Goal: Navigation & Orientation: Find specific page/section

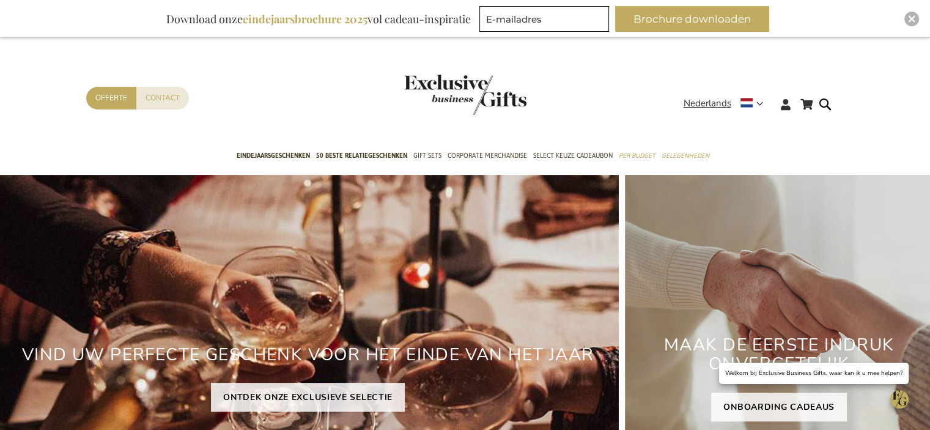
click at [270, 127] on div "Contact Offerte" at bounding box center [384, 114] width 597 height 54
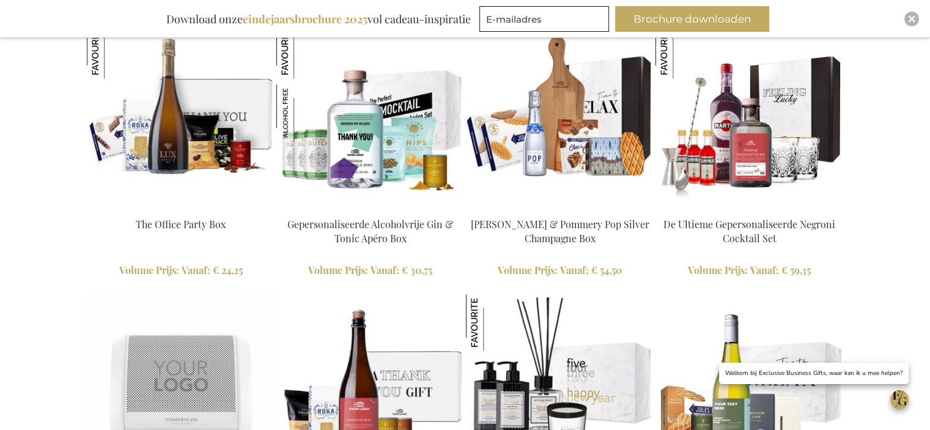
scroll to position [2347, 0]
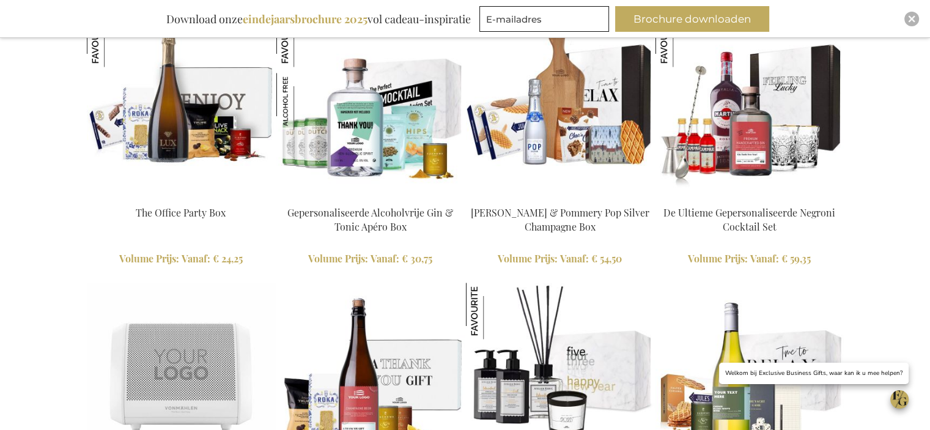
click at [270, 127] on img at bounding box center [181, 105] width 188 height 188
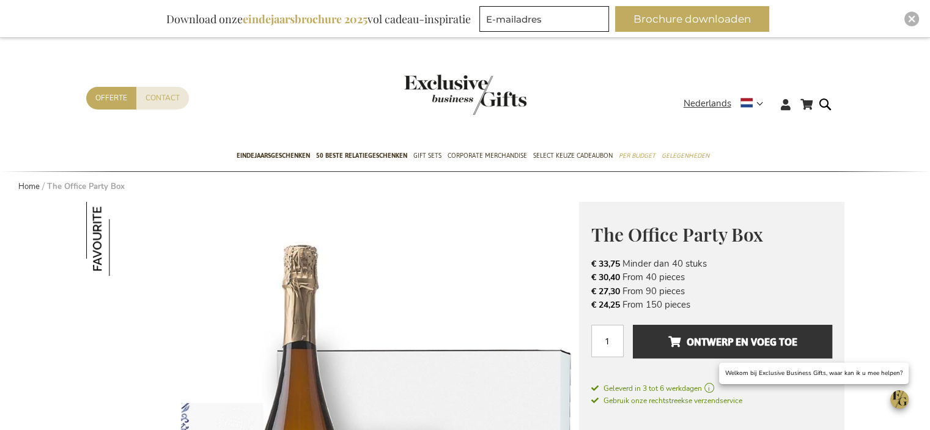
click at [447, 95] on img "store logo" at bounding box center [465, 95] width 122 height 40
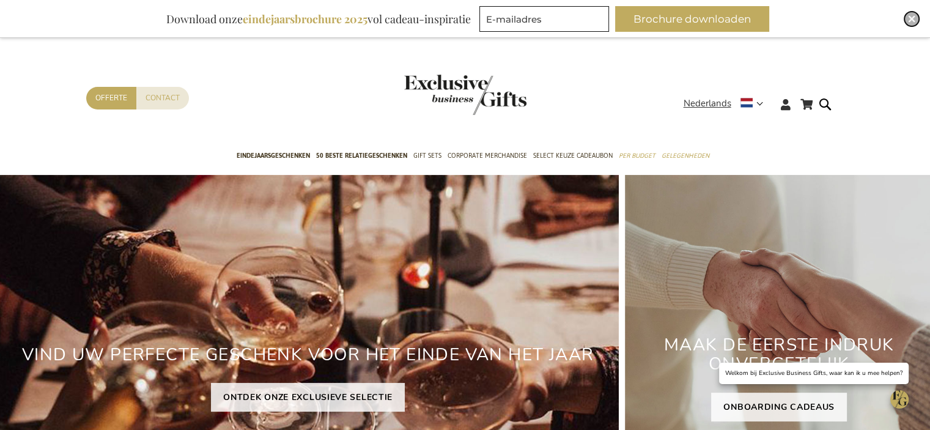
click at [910, 20] on img "Close" at bounding box center [911, 18] width 7 height 7
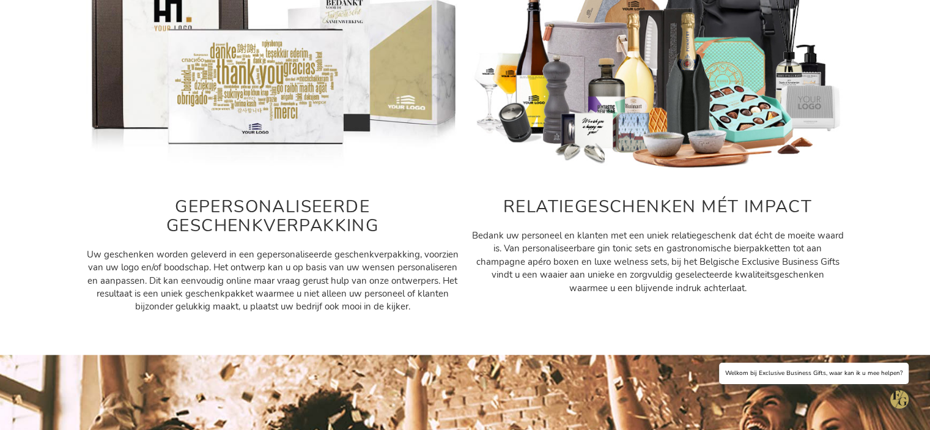
scroll to position [553, 0]
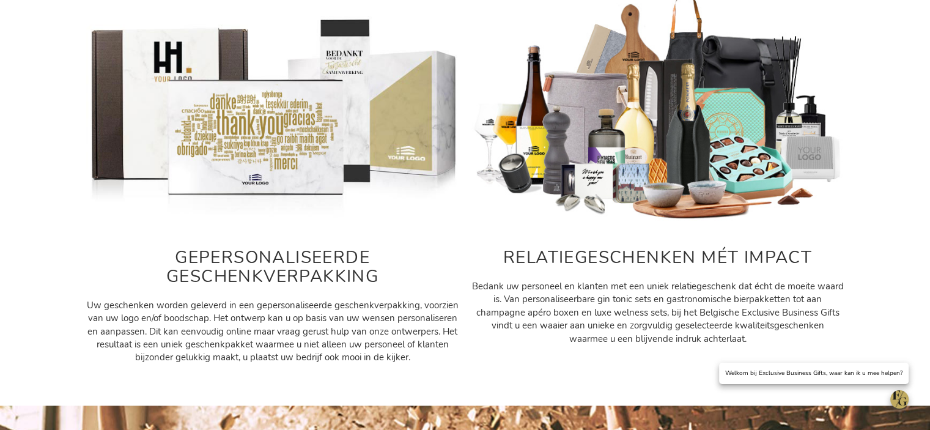
click at [671, 251] on h2 "RELATIEGESCHENKEN MÉT IMPACT" at bounding box center [657, 257] width 373 height 19
